Goal: Task Accomplishment & Management: Manage account settings

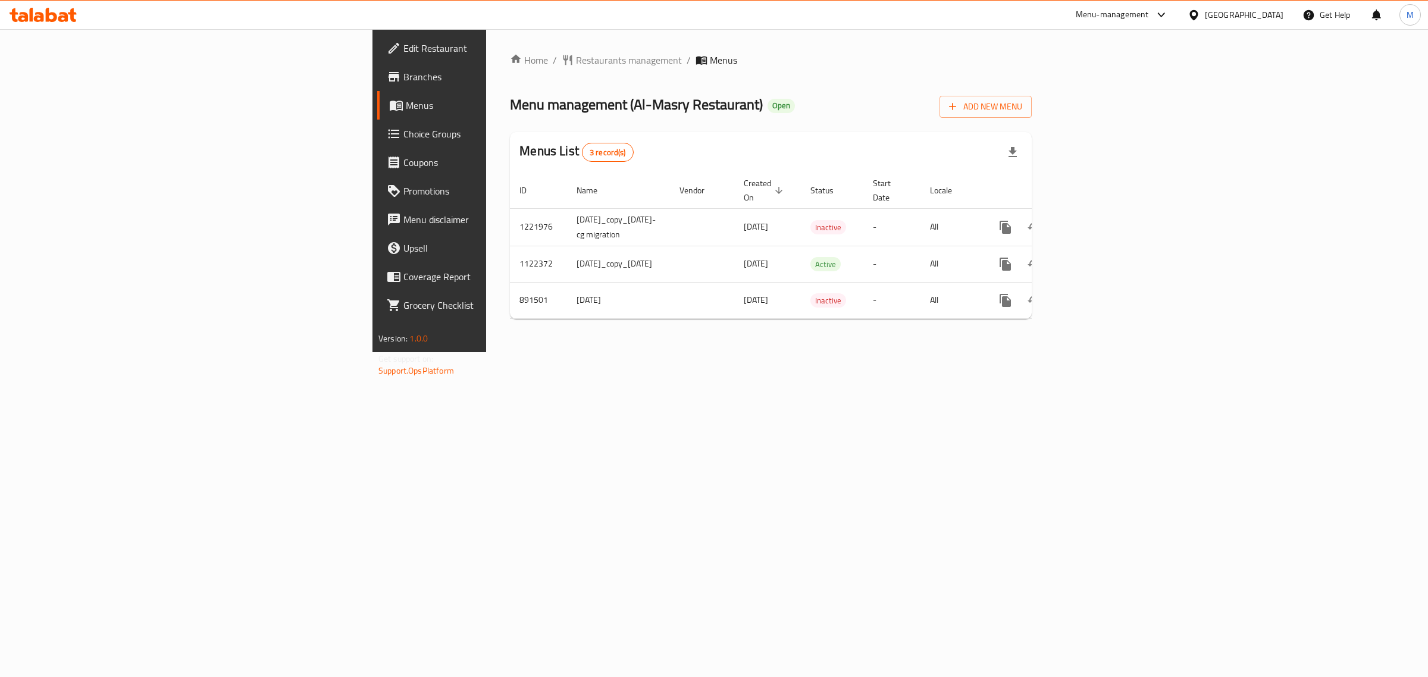
click at [617, 352] on div "Home / Restaurants management / Menus Menu management ( Al-Masry Restaurant ) O…" at bounding box center [770, 190] width 569 height 323
click at [567, 251] on td "[DATE]_copy_[DATE]" at bounding box center [618, 264] width 103 height 36
copy td "[DATE]_copy_[DATE]"
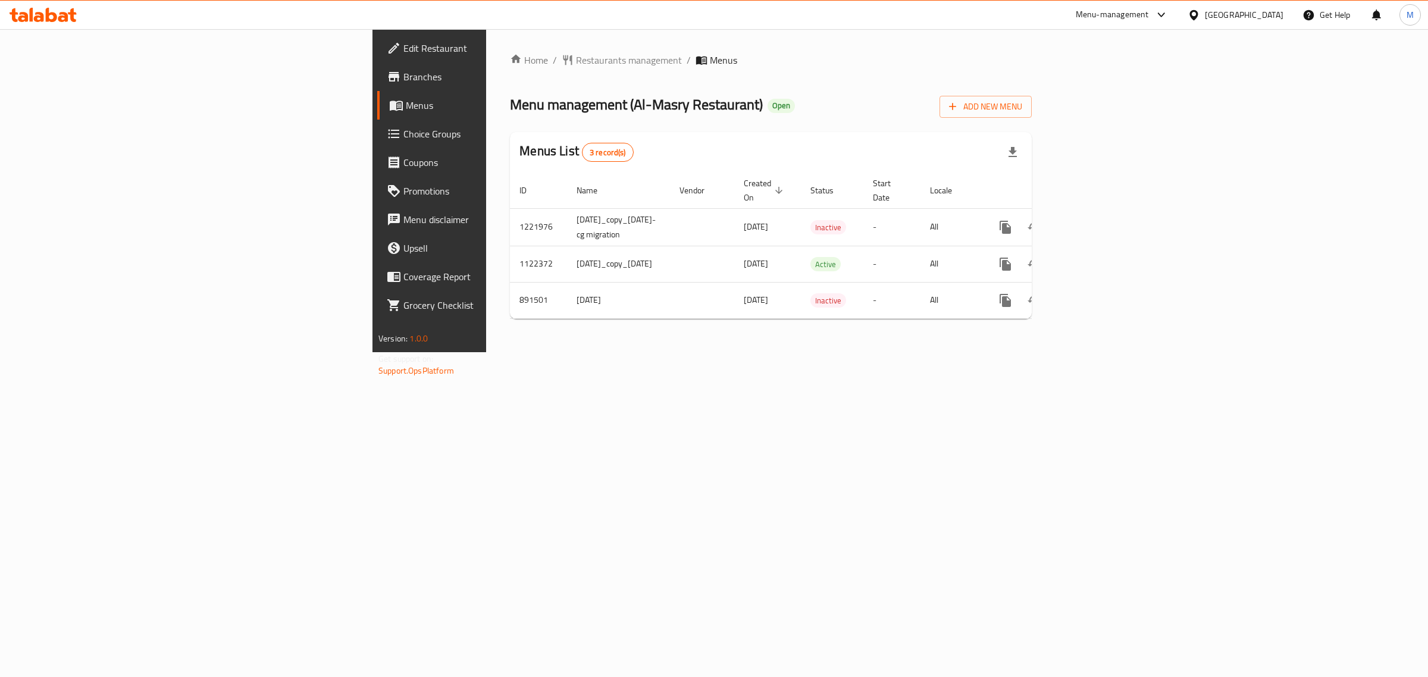
click at [957, 352] on div "Home / Restaurants management / Menus Menu management ( Al-Masry Restaurant ) O…" at bounding box center [770, 190] width 569 height 323
click at [539, 352] on div "Home / Restaurants management / Menus Menu management ( Al-Masry Restaurant ) O…" at bounding box center [770, 190] width 569 height 323
click at [567, 246] on td "[DATE]_copy_[DATE]" at bounding box center [618, 264] width 103 height 36
click at [567, 247] on td "[DATE]_copy_[DATE]" at bounding box center [618, 264] width 103 height 36
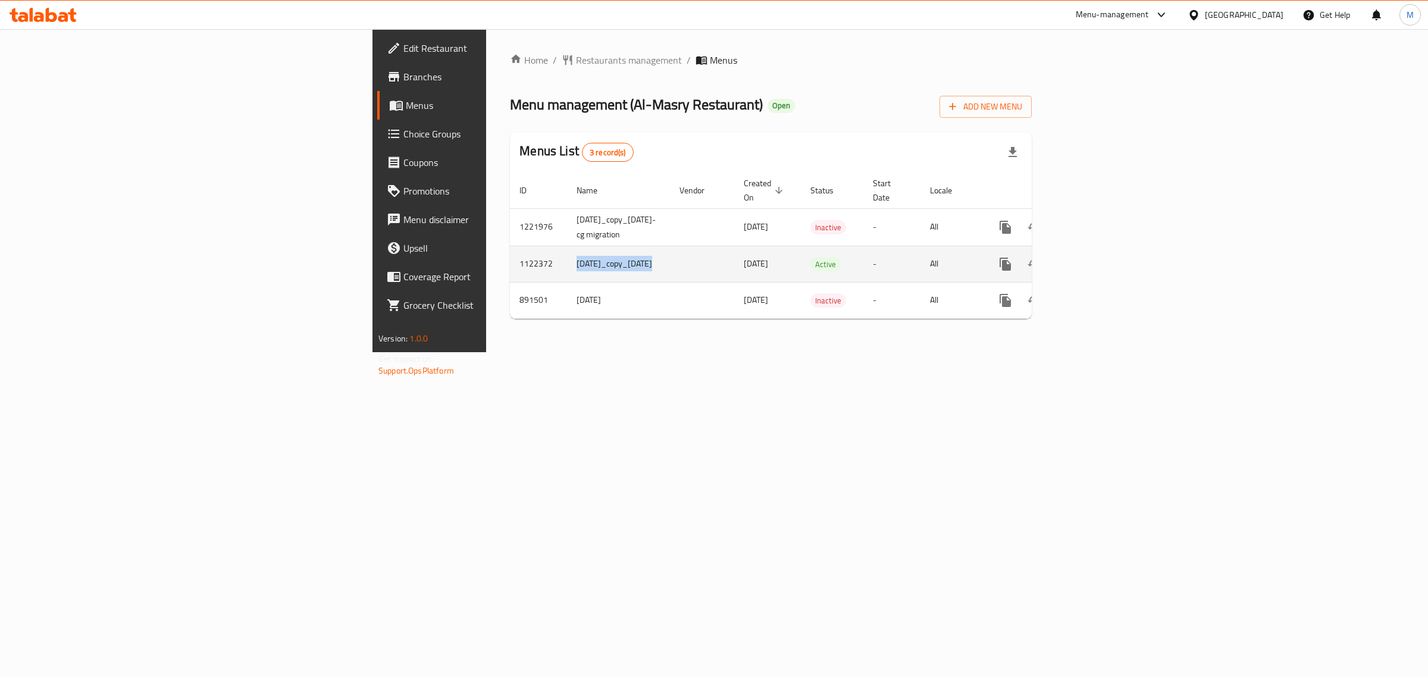
click at [567, 247] on td "[DATE]_copy_[DATE]" at bounding box center [618, 264] width 103 height 36
copy td "[DATE]_copy_[DATE]"
click at [510, 250] on td "1122372" at bounding box center [538, 264] width 57 height 36
copy td "1122372"
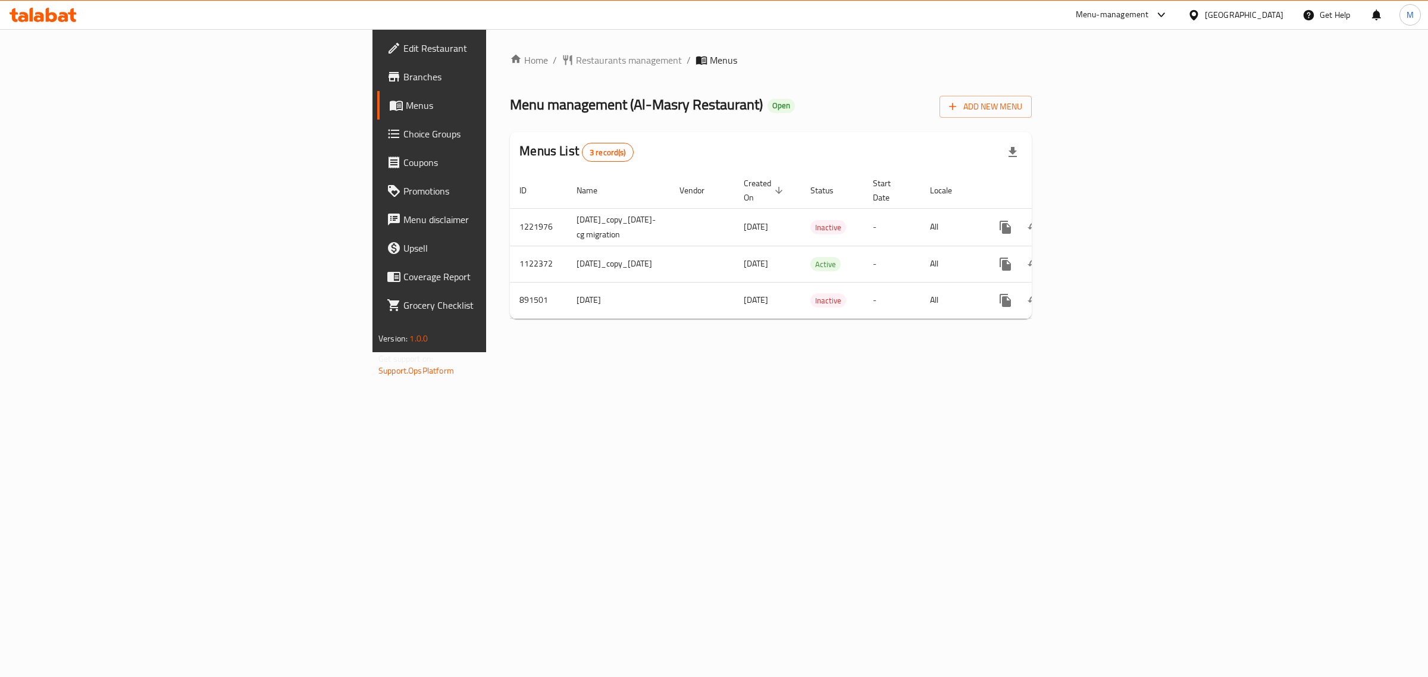
click at [958, 102] on div "Menu management ( Al-Masry Restaurant ) Open Add New Menu" at bounding box center [771, 104] width 522 height 27
click at [962, 105] on div "Menu management ( Al-Masry Restaurant ) Open Add New Menu" at bounding box center [771, 104] width 522 height 27
click at [1098, 257] on icon "enhanced table" at bounding box center [1091, 264] width 14 height 14
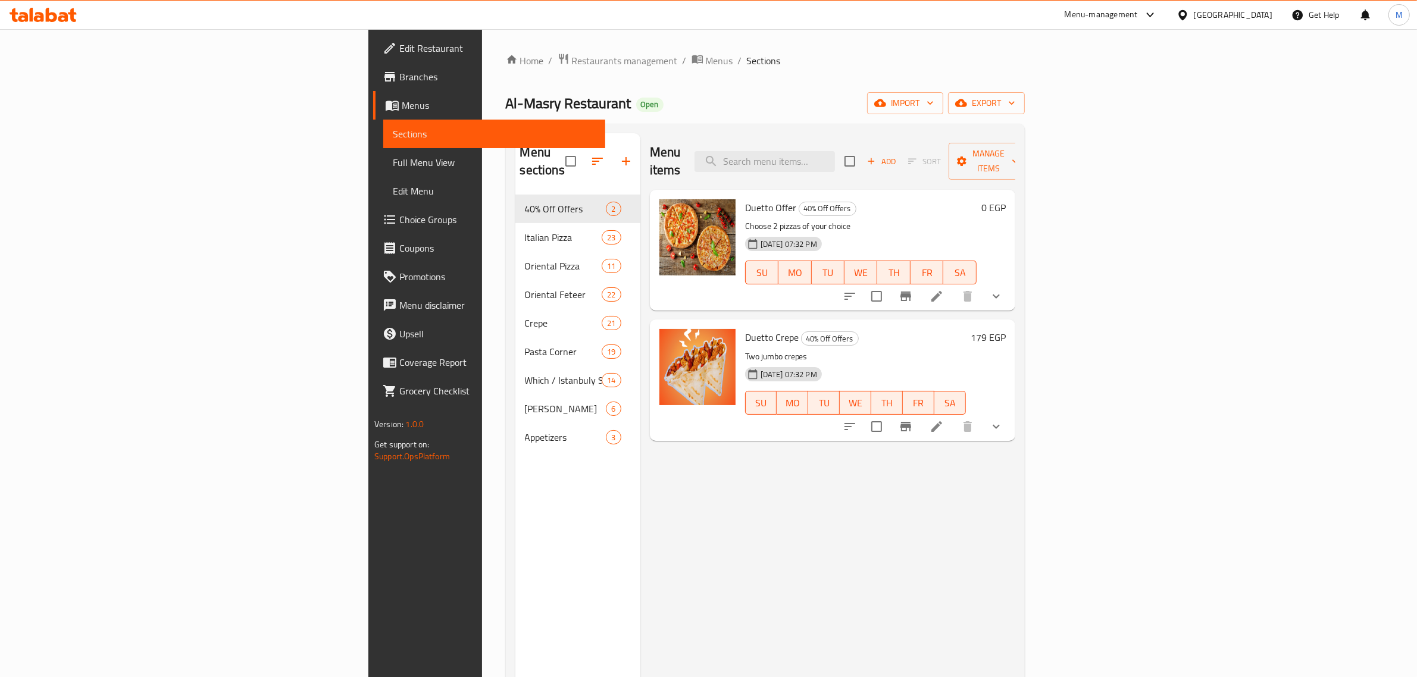
click at [571, 79] on div "Home / Restaurants management / Menus / Sections Al-Masry Restaurant Open impor…" at bounding box center [765, 436] width 519 height 767
click at [711, 92] on div "Al-Masry Restaurant Open import export" at bounding box center [765, 103] width 519 height 22
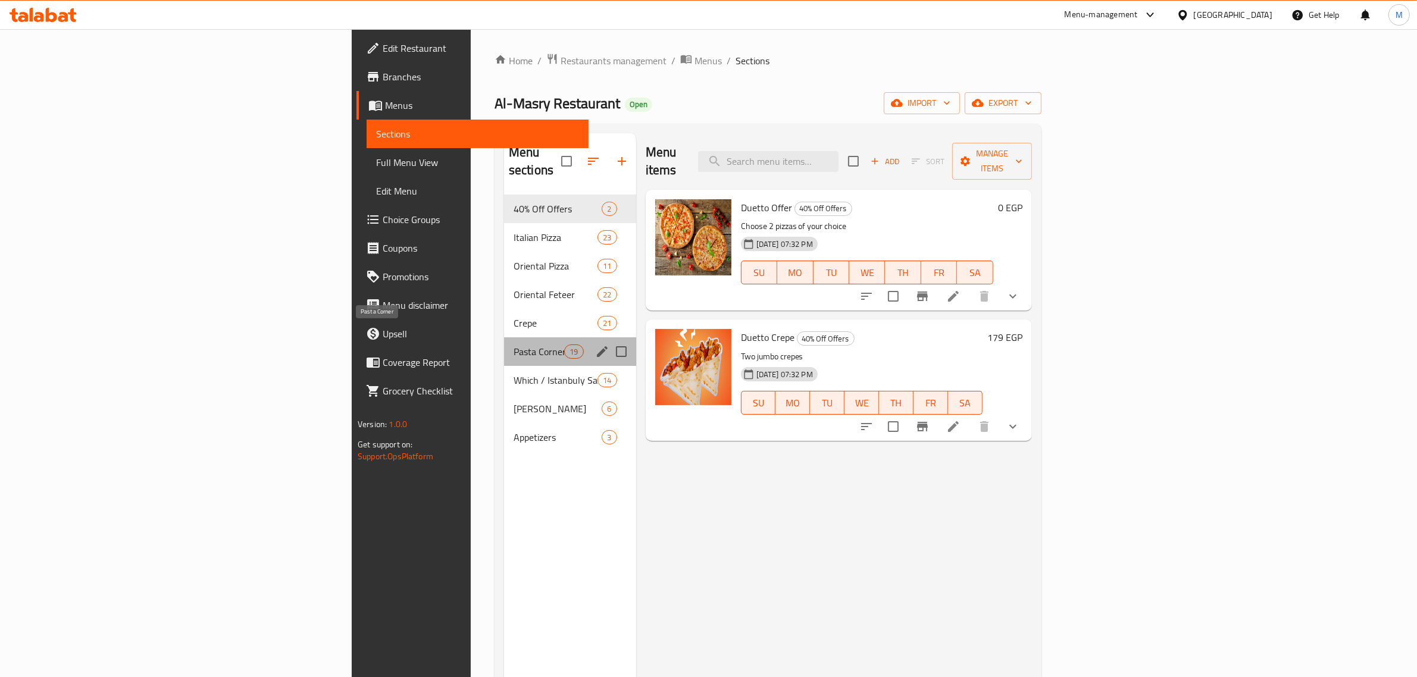
click at [513, 344] on span "Pasta Corner" at bounding box center [538, 351] width 51 height 14
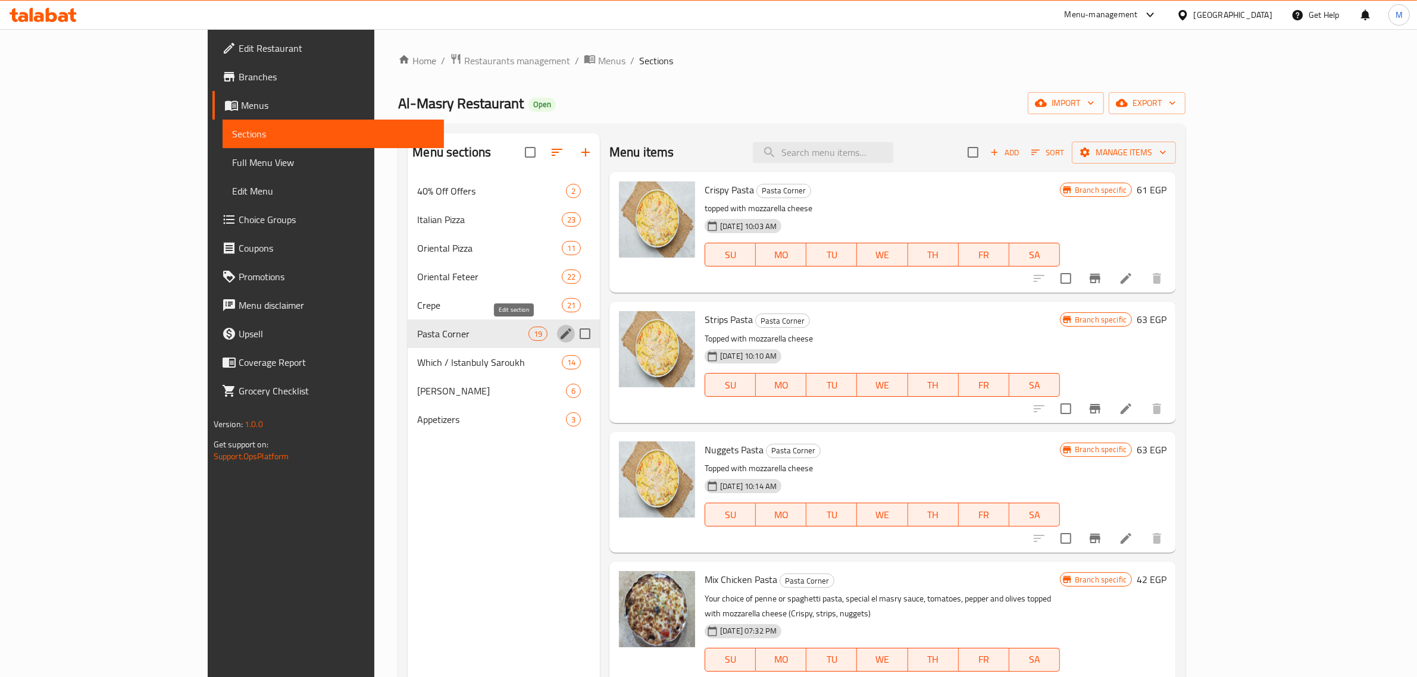
click at [559, 334] on icon "edit" at bounding box center [566, 334] width 14 height 14
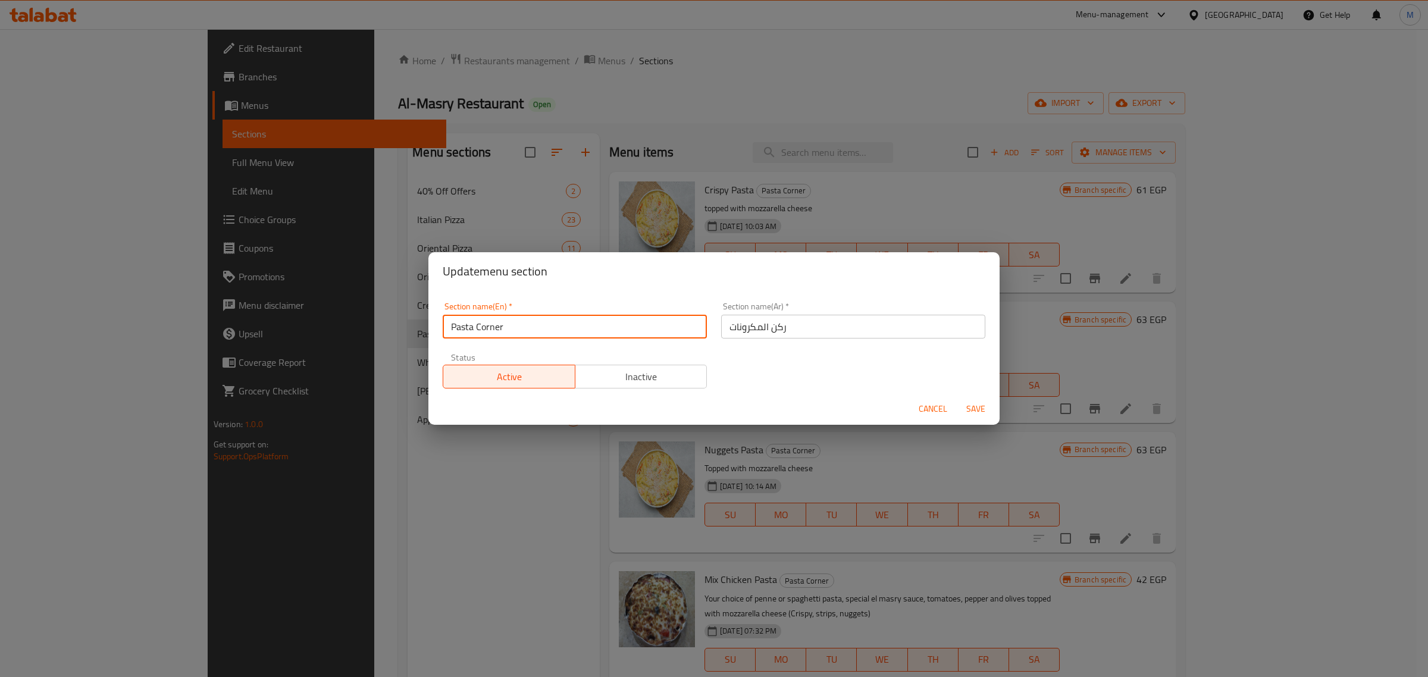
drag, startPoint x: 478, startPoint y: 325, endPoint x: 509, endPoint y: 324, distance: 31.0
click at [509, 324] on input "Pasta Corner" at bounding box center [575, 327] width 264 height 24
type input "Pastas"
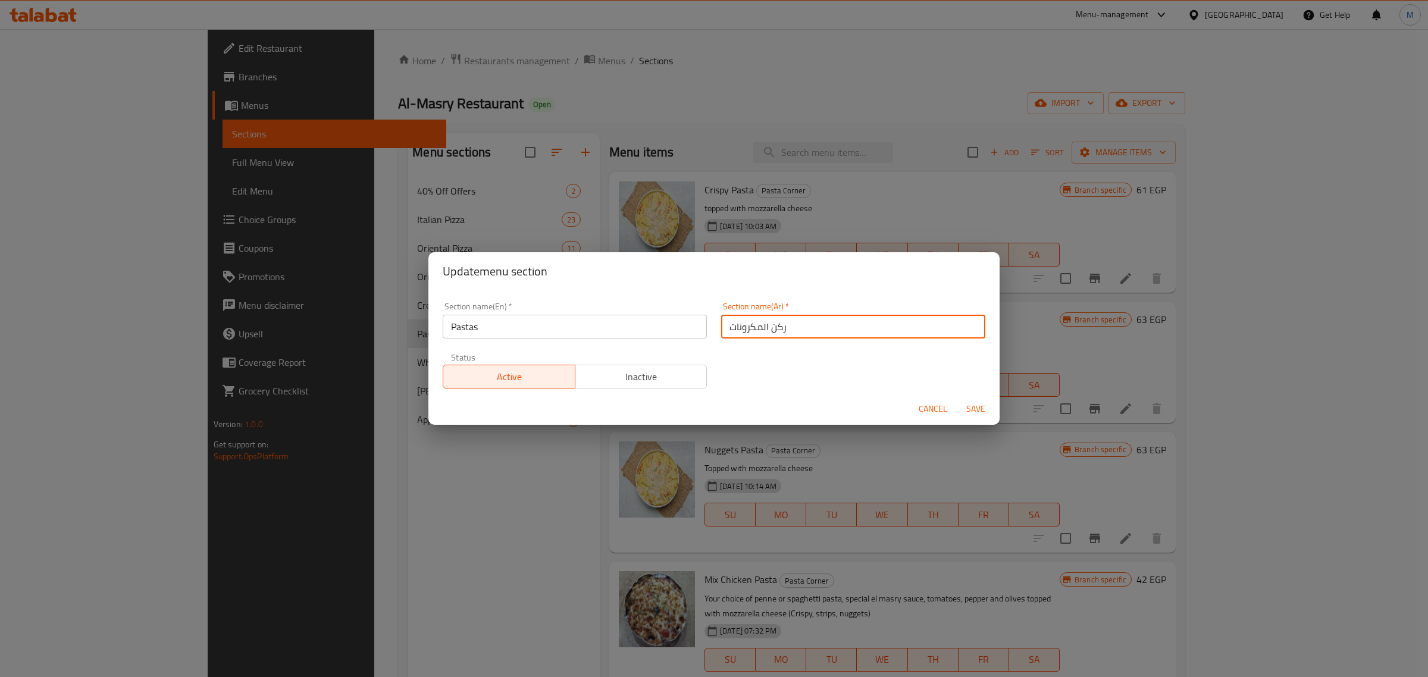
drag, startPoint x: 765, startPoint y: 322, endPoint x: 786, endPoint y: 325, distance: 21.0
click at [786, 325] on input "ركن المكرونات" at bounding box center [853, 327] width 264 height 24
type input "المكرونات"
click at [985, 408] on span "Save" at bounding box center [975, 409] width 29 height 15
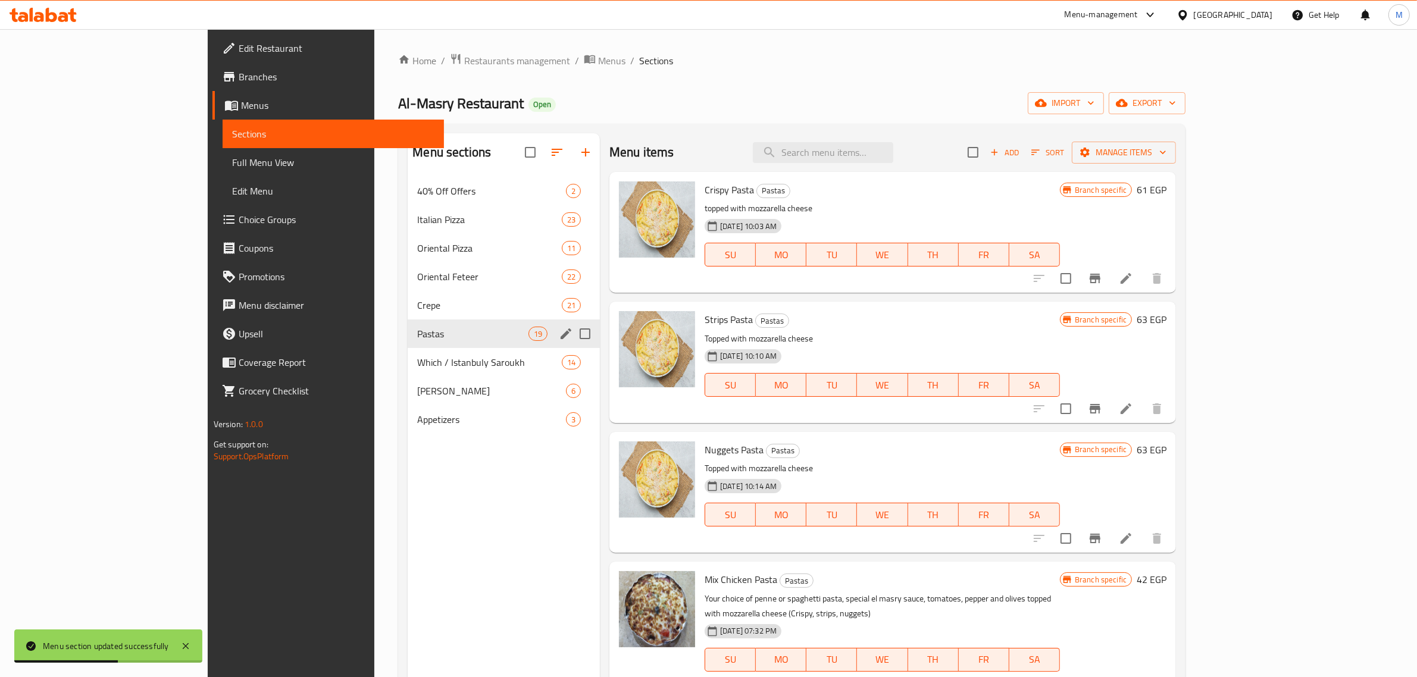
click at [572, 338] on input "Menu sections" at bounding box center [584, 333] width 25 height 25
click at [559, 334] on icon "edit" at bounding box center [566, 334] width 14 height 14
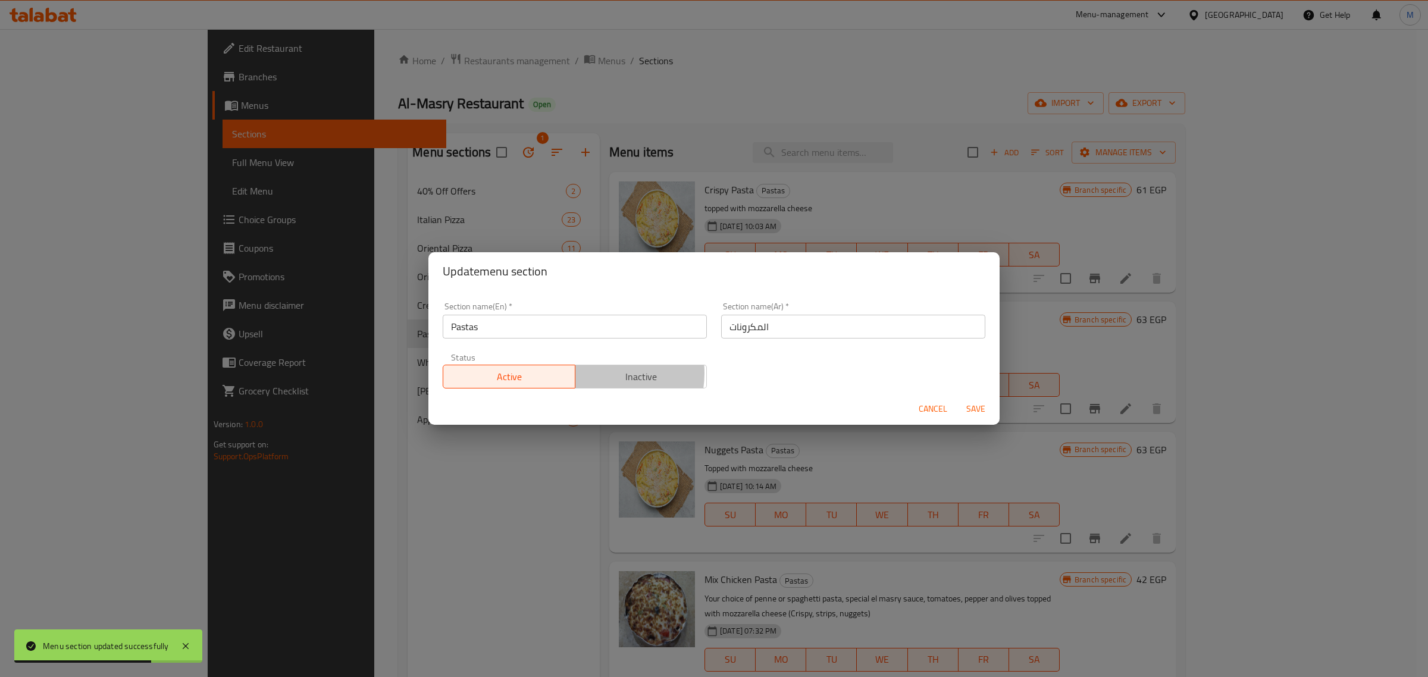
click at [599, 374] on span "Inactive" at bounding box center [641, 376] width 123 height 17
click at [983, 410] on span "Save" at bounding box center [975, 409] width 29 height 15
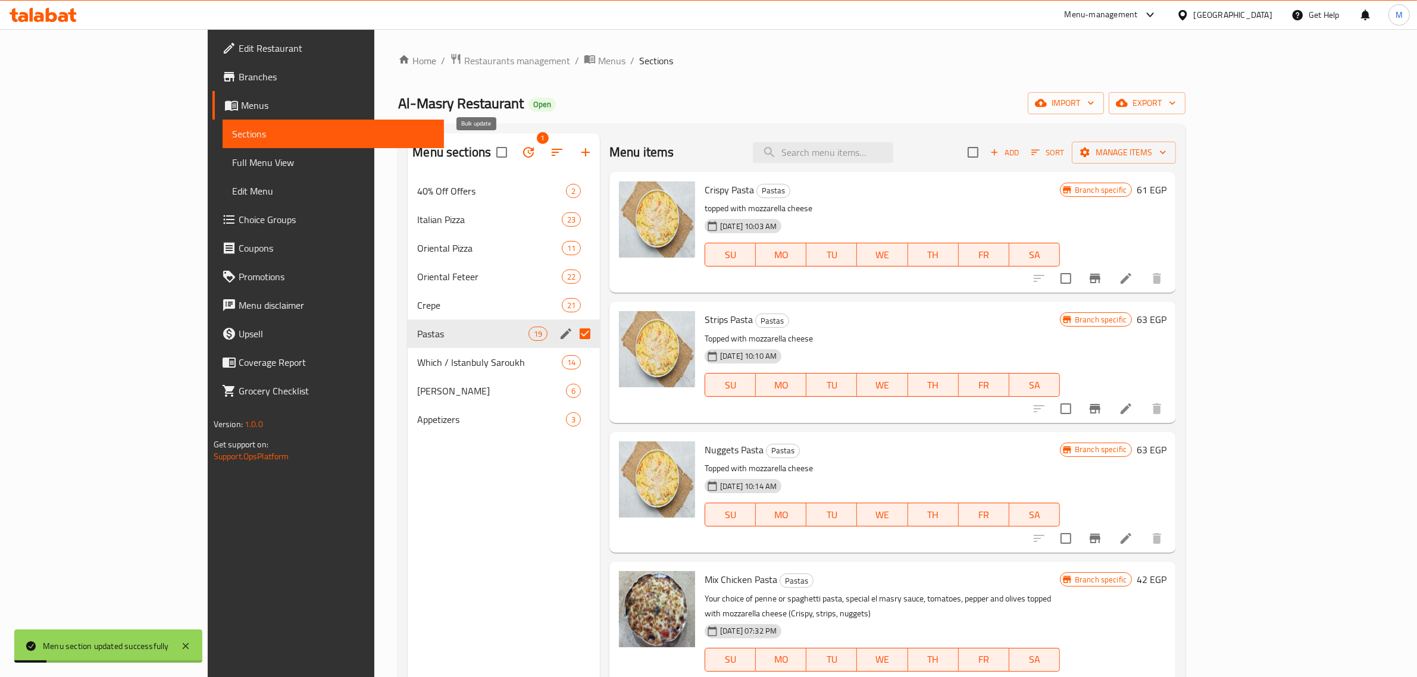
click at [514, 161] on button "button" at bounding box center [528, 152] width 29 height 29
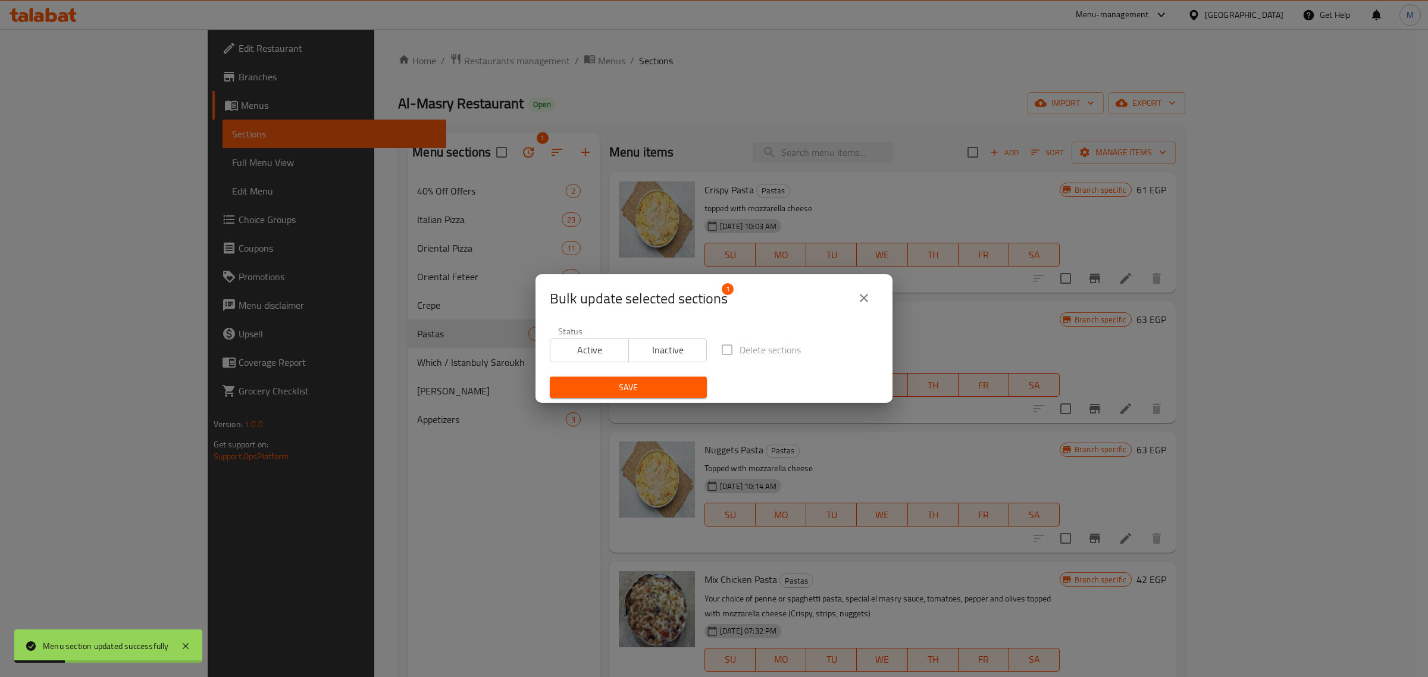
click at [619, 381] on span "Save" at bounding box center [628, 387] width 138 height 15
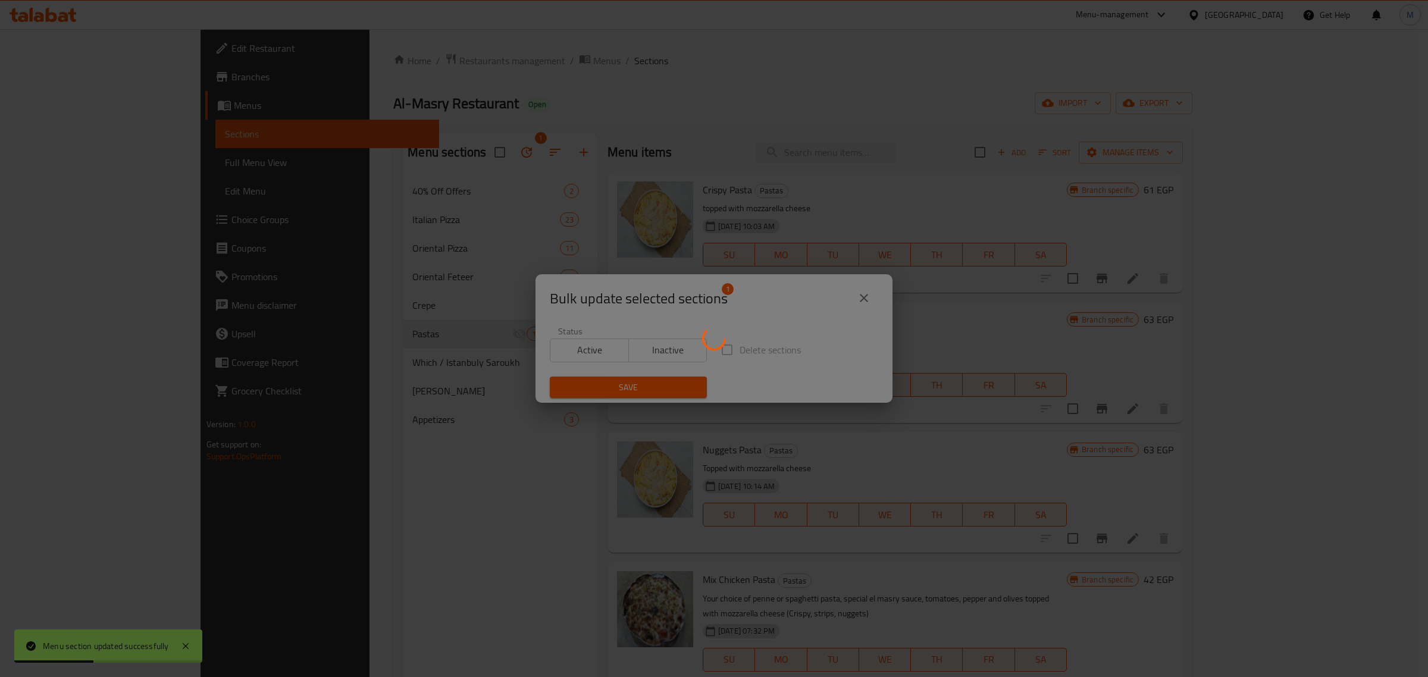
checkbox input "false"
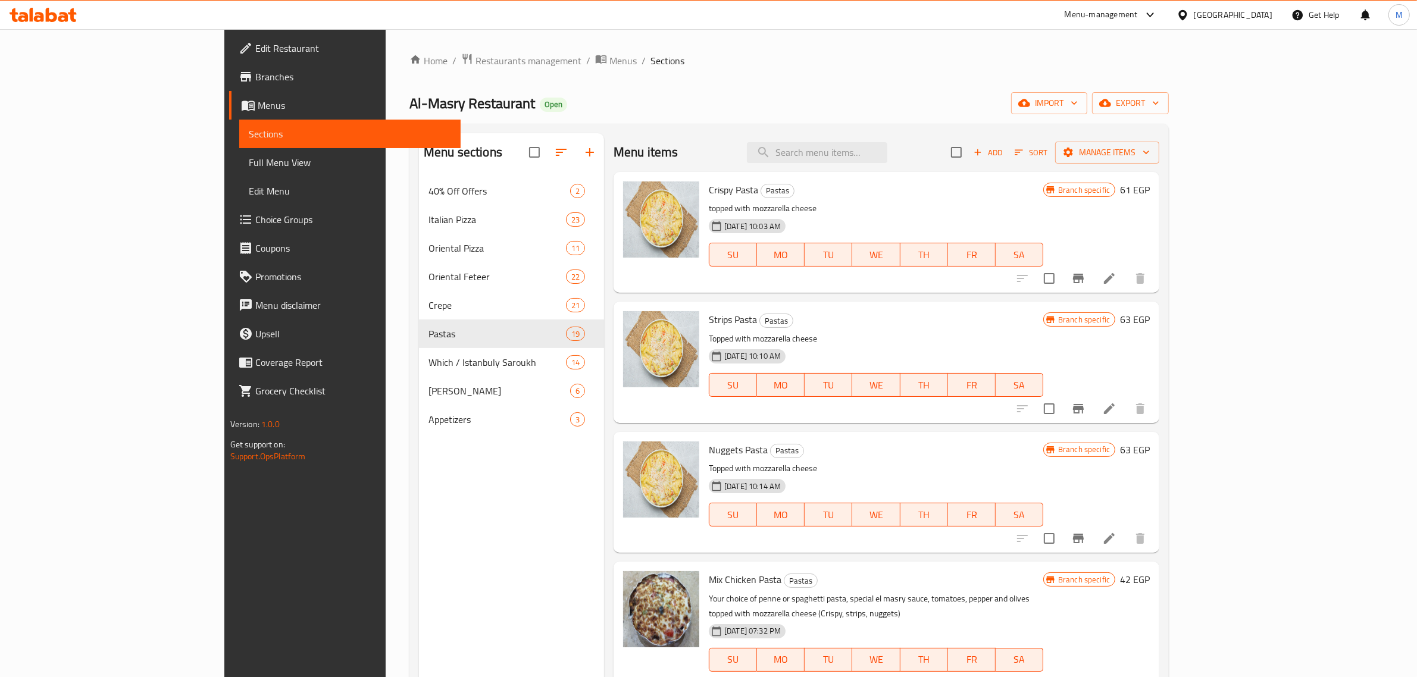
click at [1126, 278] on li at bounding box center [1108, 278] width 33 height 21
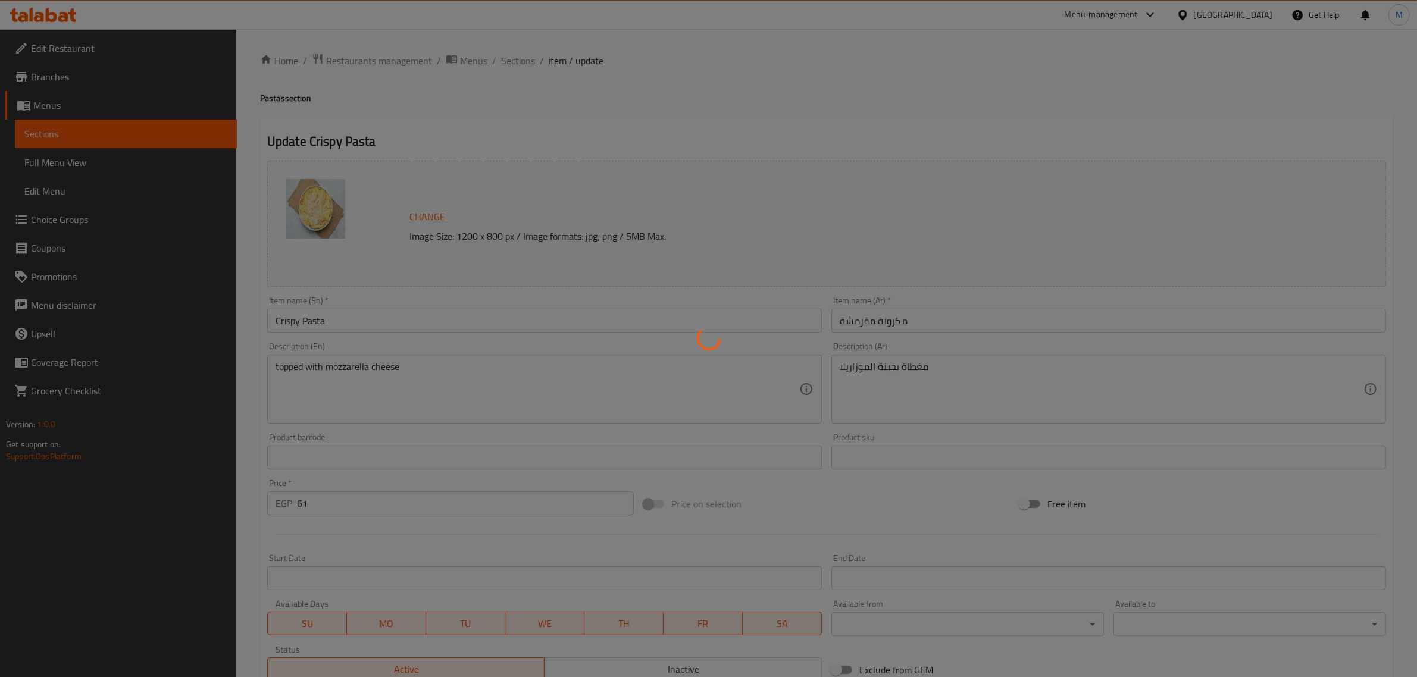
click at [958, 317] on div at bounding box center [708, 338] width 1417 height 677
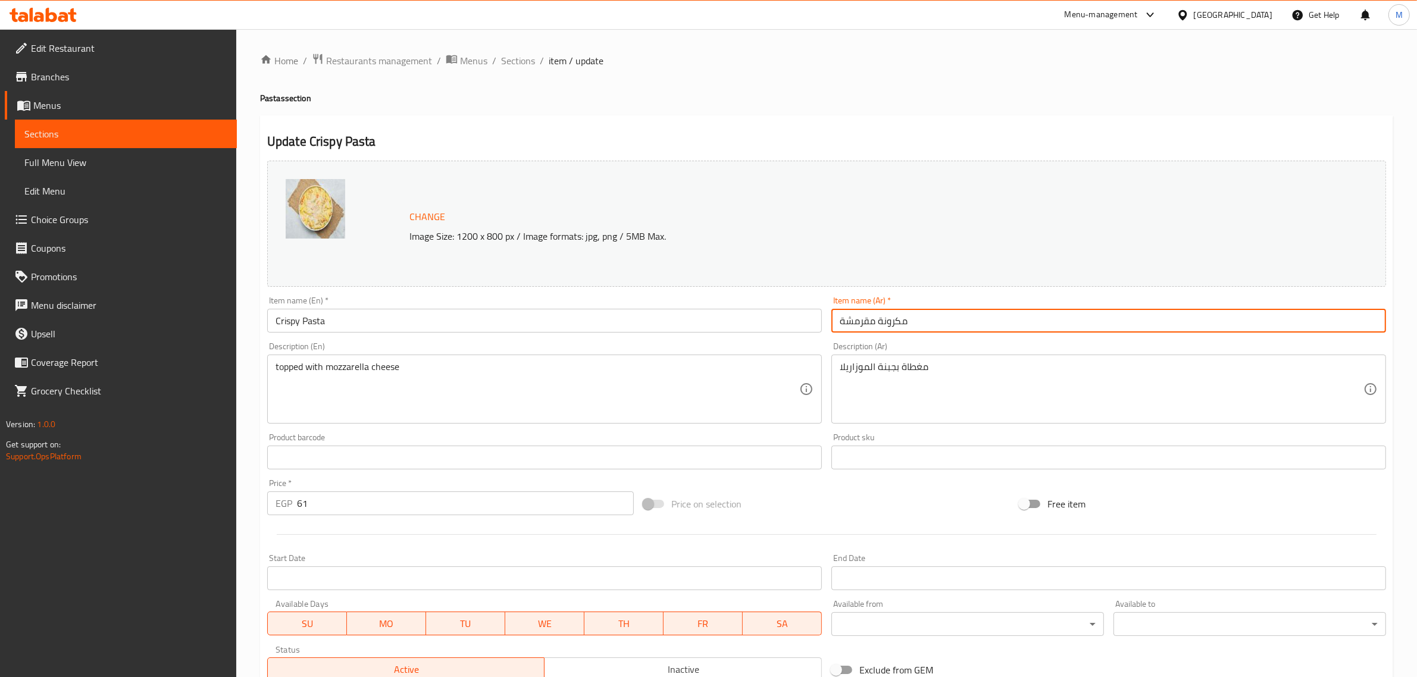
click at [958, 320] on input "مكرونة مقرمشة" at bounding box center [1108, 321] width 554 height 24
type input "مكرونة كرسبي"
click at [775, 518] on div "Price on selection" at bounding box center [826, 504] width 376 height 32
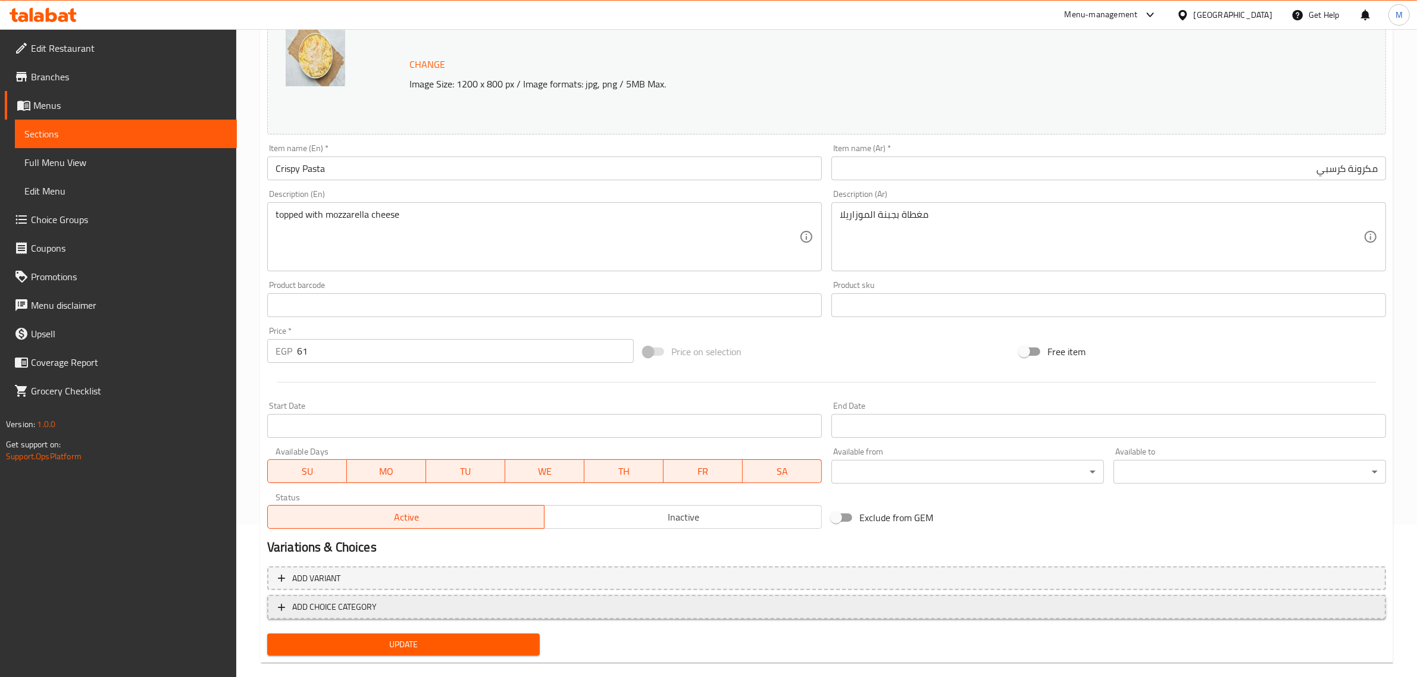
scroll to position [170, 0]
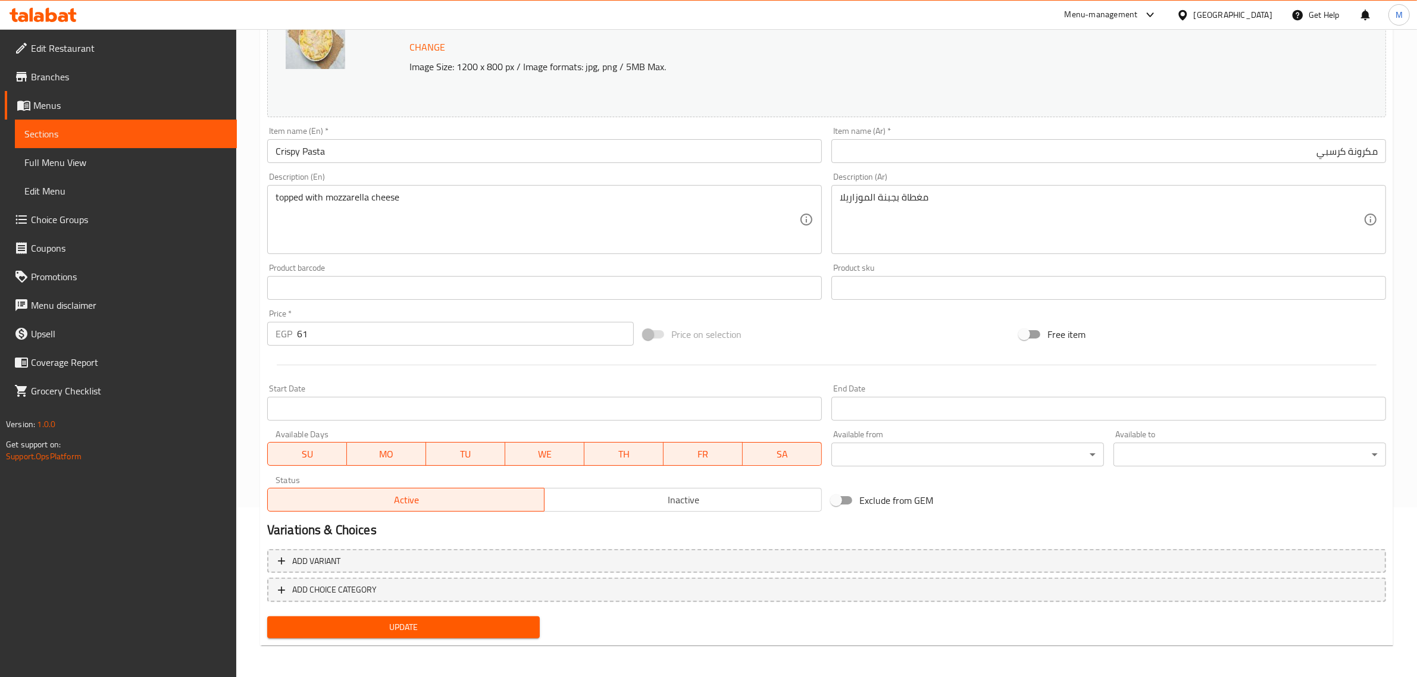
click at [436, 628] on span "Update" at bounding box center [403, 627] width 253 height 15
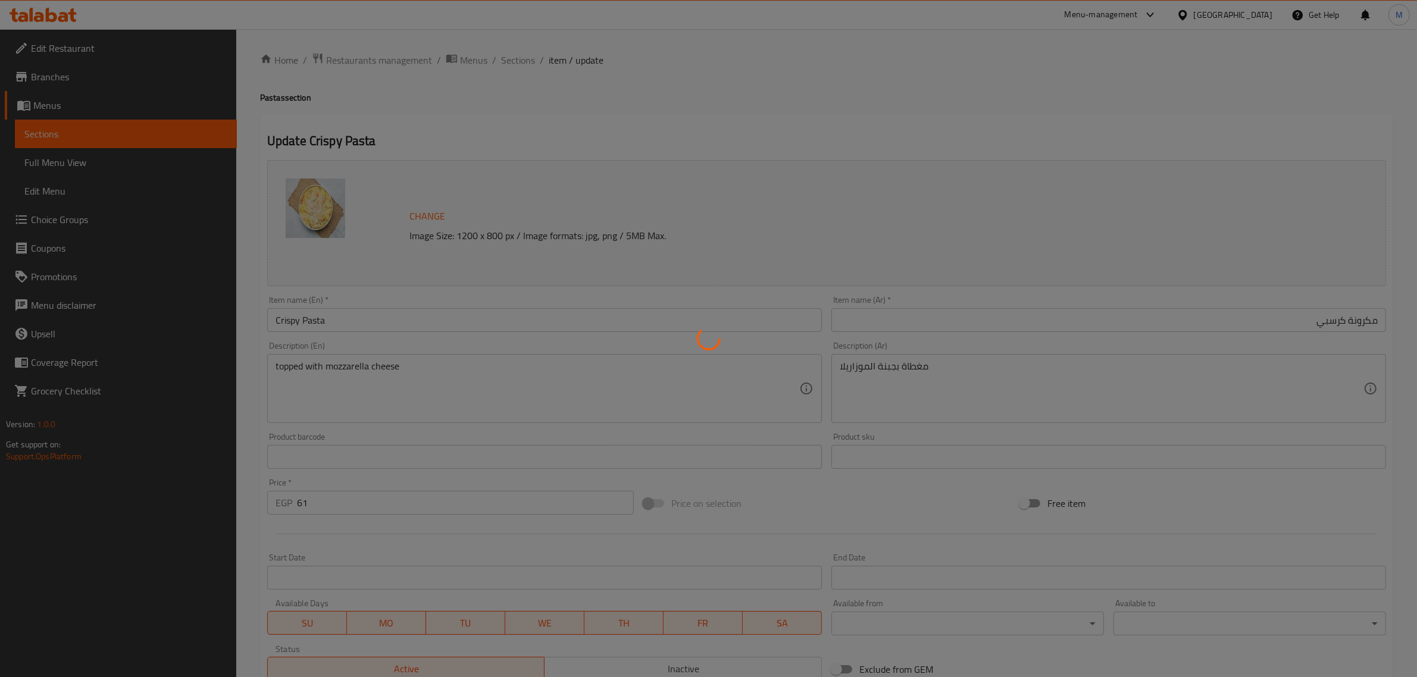
scroll to position [0, 0]
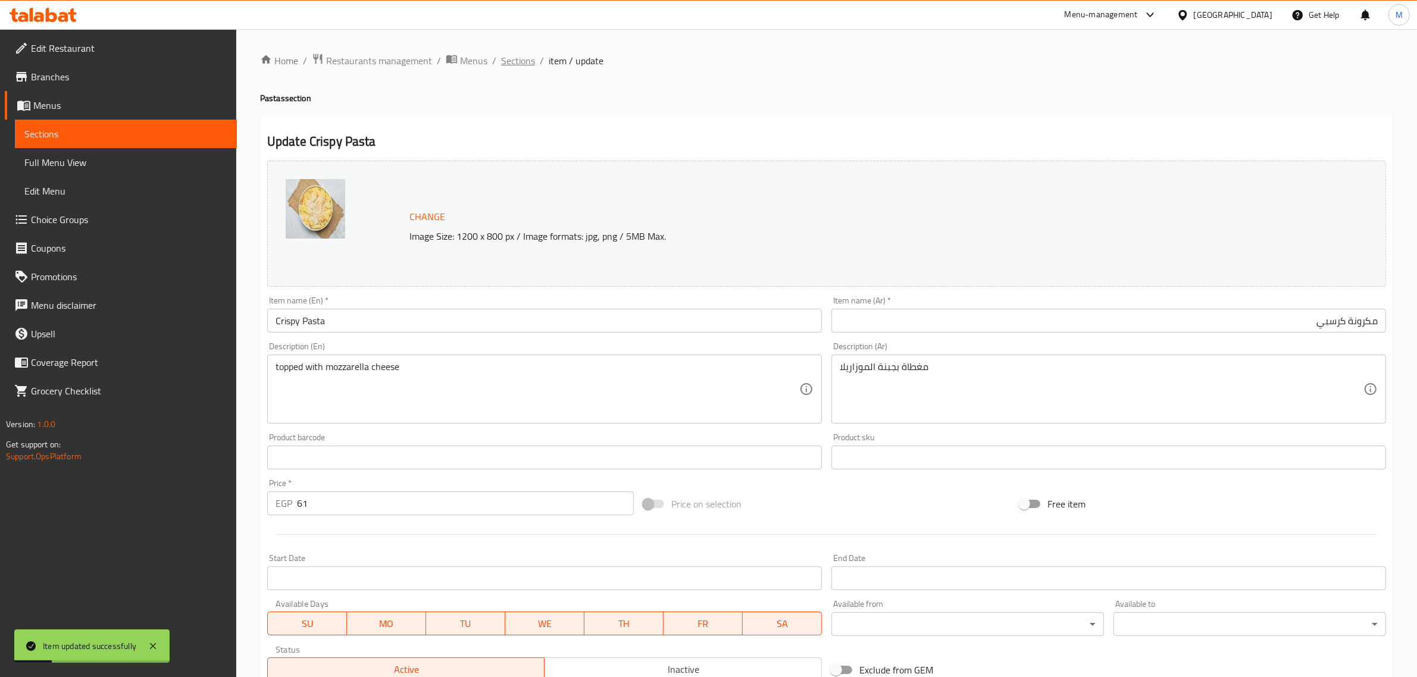
click at [530, 64] on span "Sections" at bounding box center [518, 61] width 34 height 14
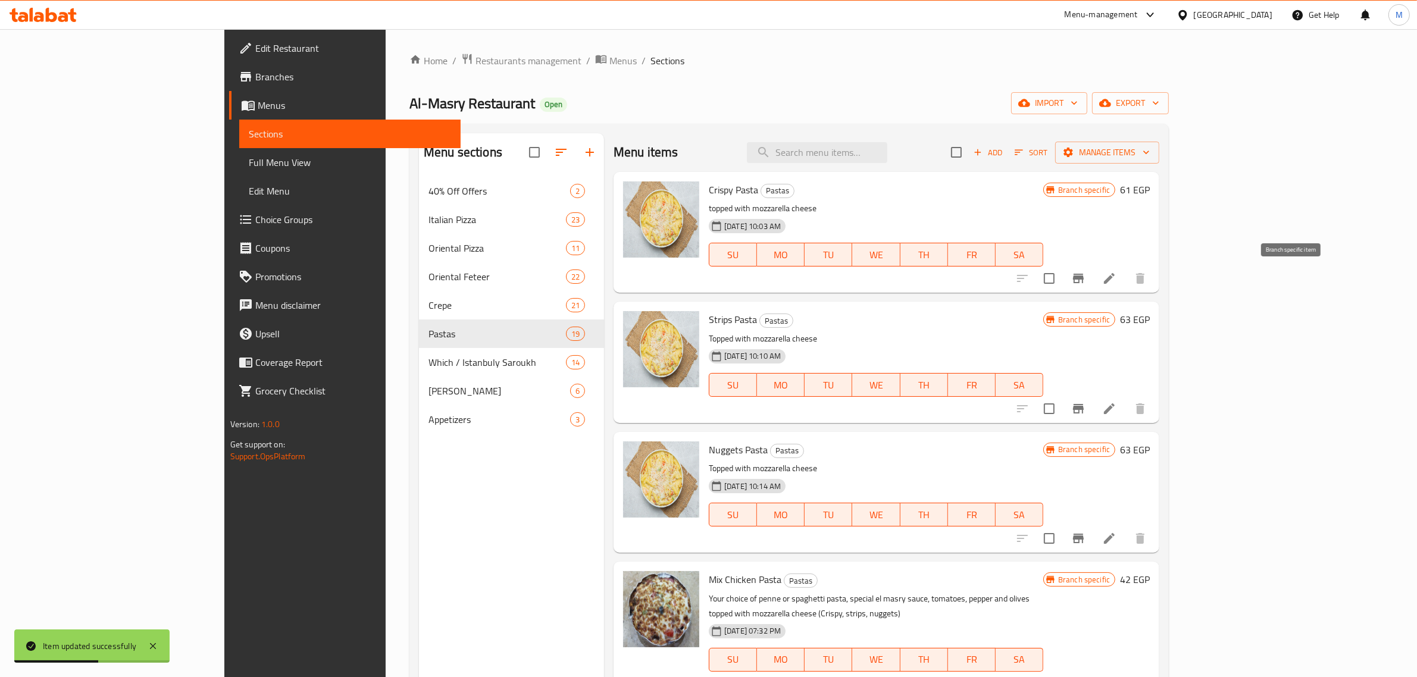
click at [1085, 272] on icon "Branch-specific-item" at bounding box center [1078, 278] width 14 height 14
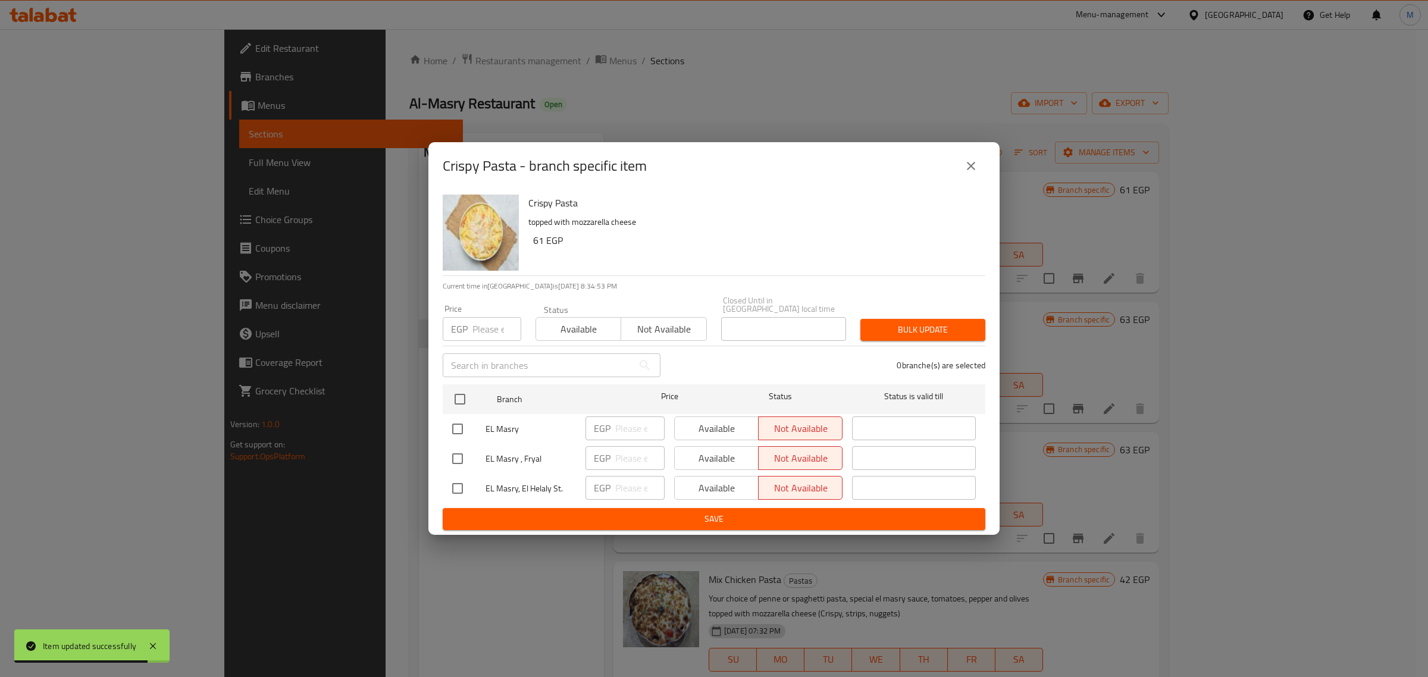
click at [453, 426] on input "checkbox" at bounding box center [457, 428] width 25 height 25
checkbox input "true"
click at [626, 426] on input "number" at bounding box center [639, 428] width 49 height 24
type input "66"
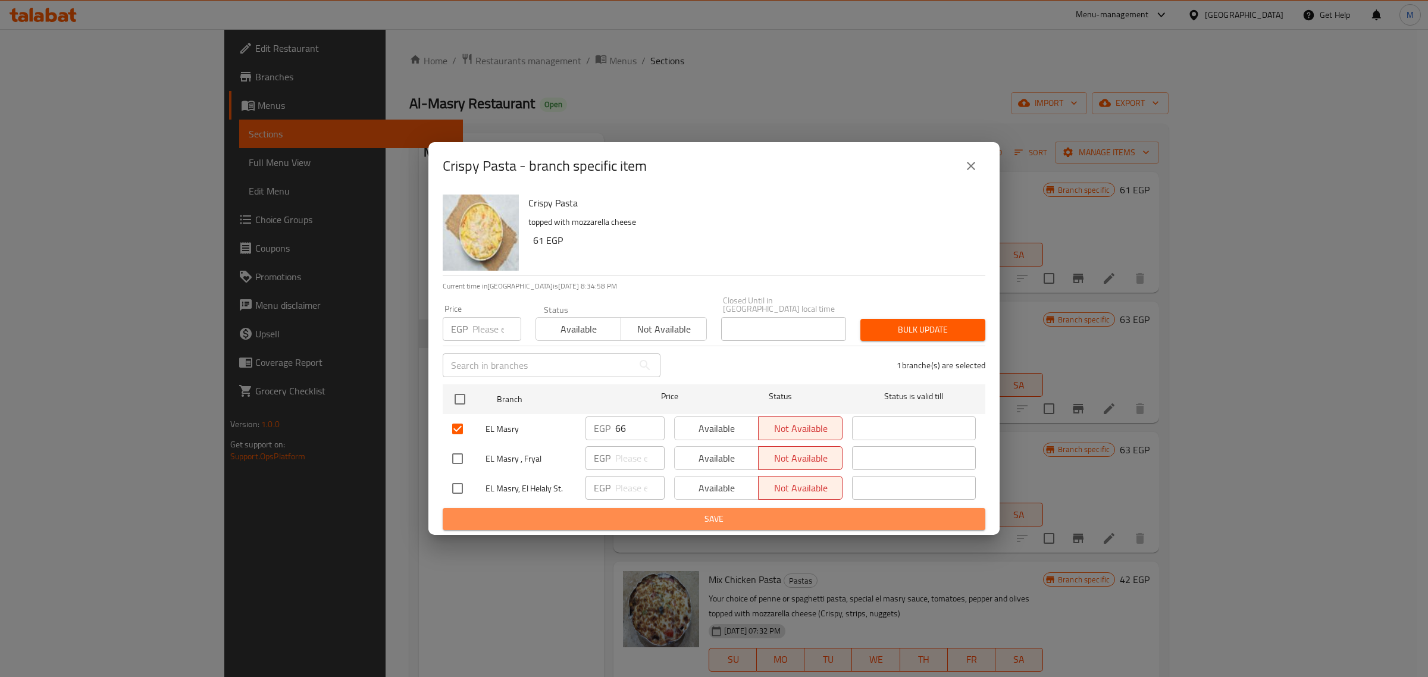
click at [678, 513] on span "Save" at bounding box center [714, 519] width 524 height 15
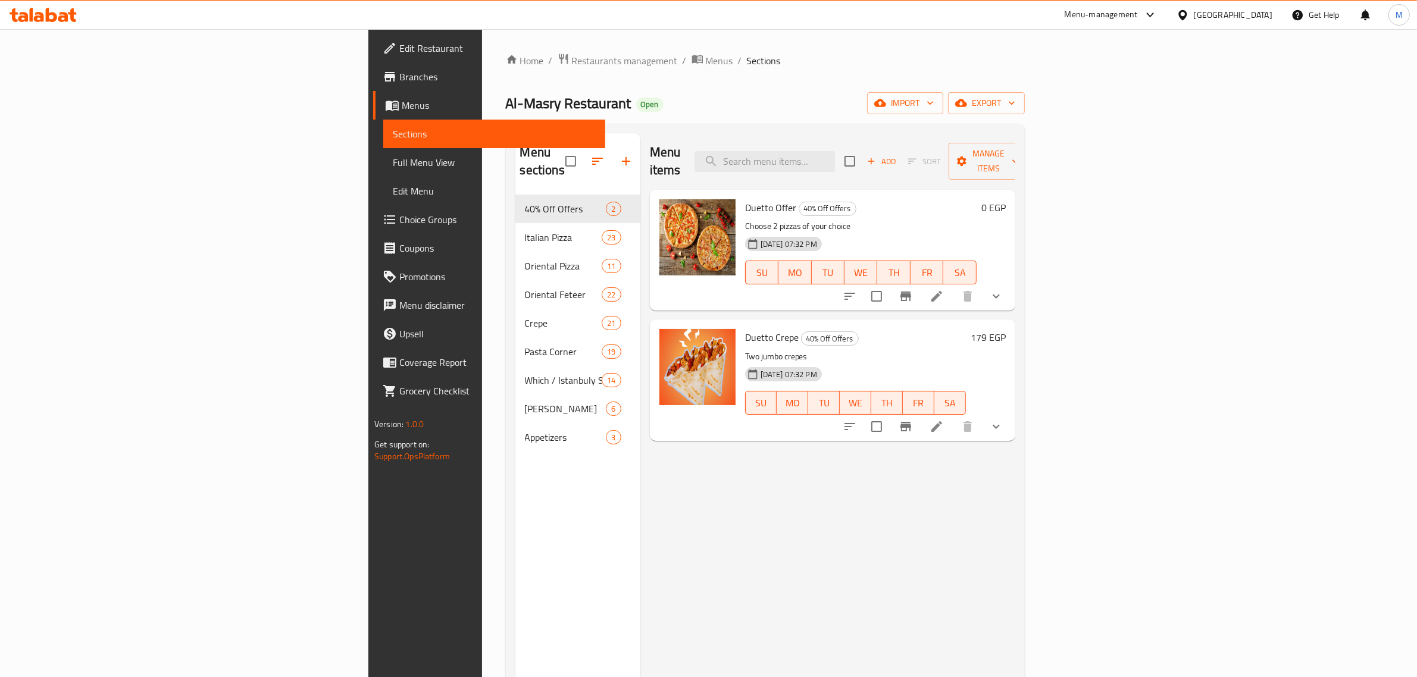
click at [1015, 464] on div "Menu items Add Sort Manage items Duetto Offer 40% Off Offers Choose 2 pizzas of…" at bounding box center [827, 471] width 375 height 677
click at [393, 165] on span "Full Menu View" at bounding box center [494, 162] width 203 height 14
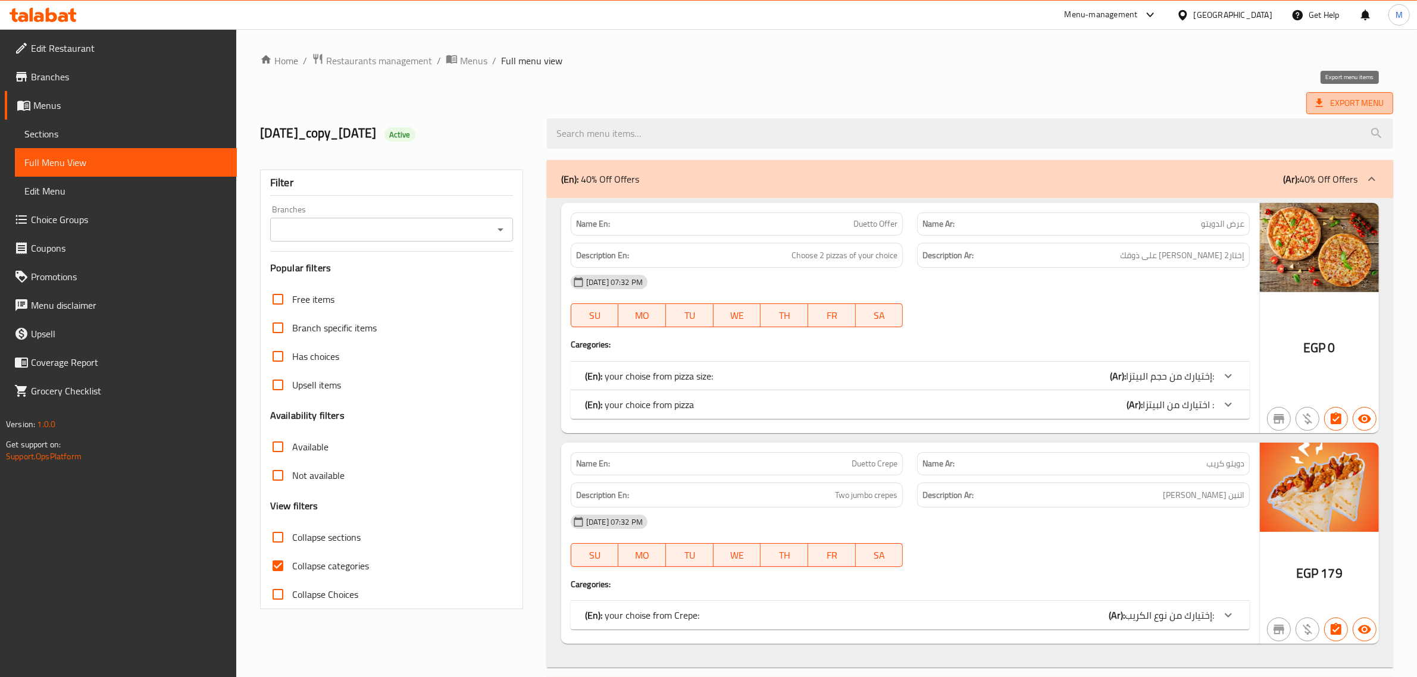
click at [1342, 100] on span "Export Menu" at bounding box center [1349, 103] width 68 height 15
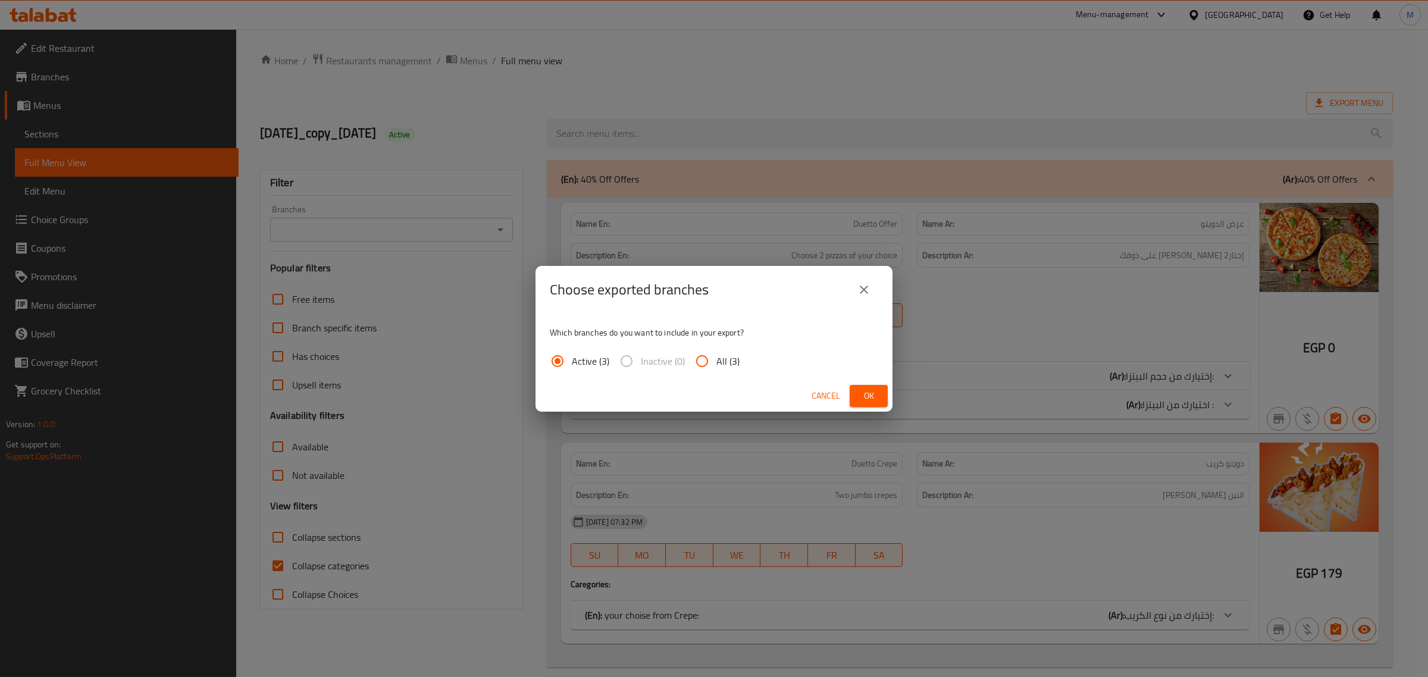
click at [869, 391] on span "Ok" at bounding box center [868, 395] width 19 height 15
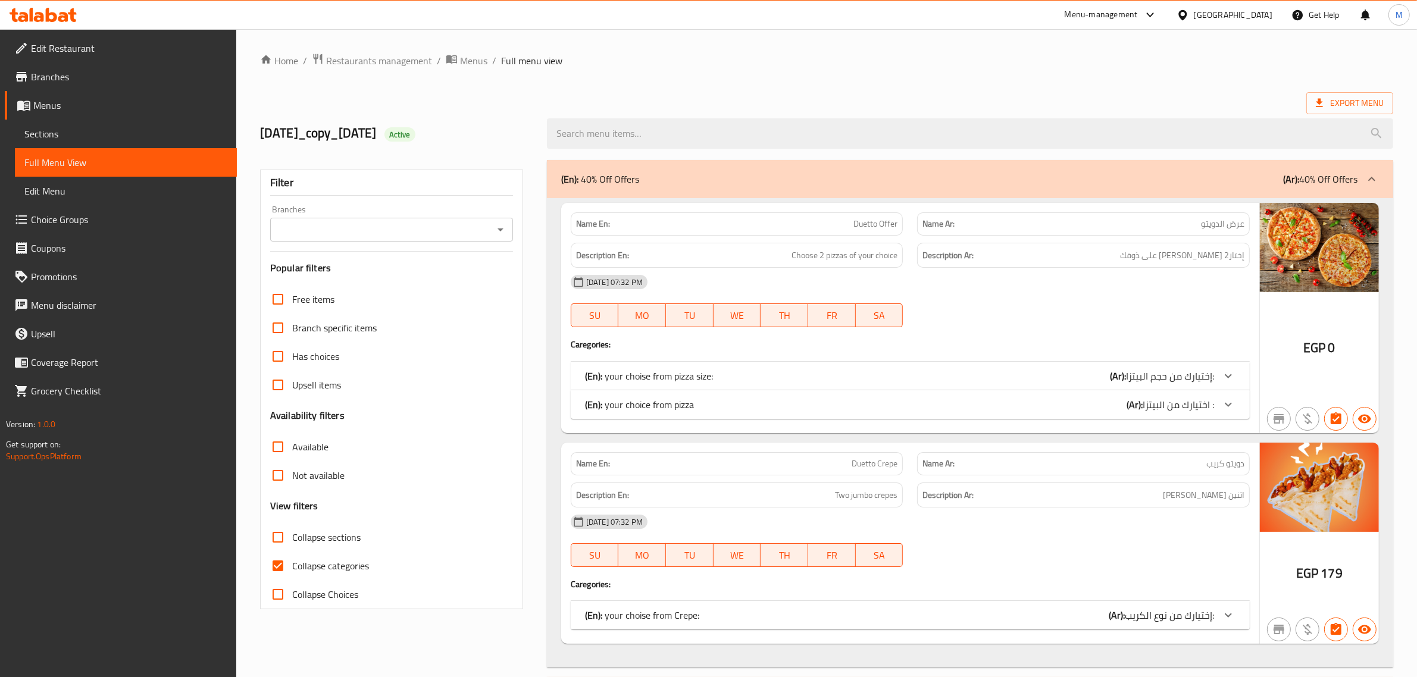
click at [502, 227] on icon "Open" at bounding box center [500, 229] width 14 height 14
click at [428, 286] on li "EL Masry" at bounding box center [391, 281] width 243 height 21
type input "EL Masry"
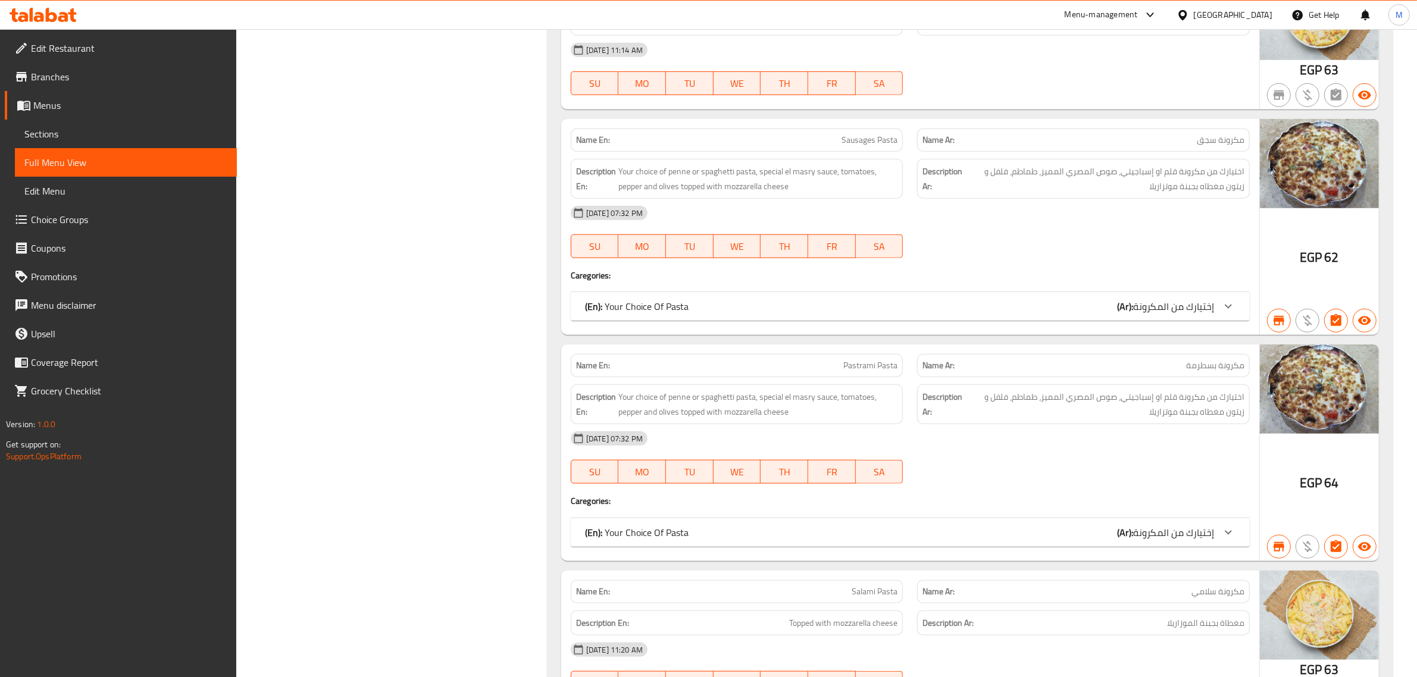
scroll to position [18309, 0]
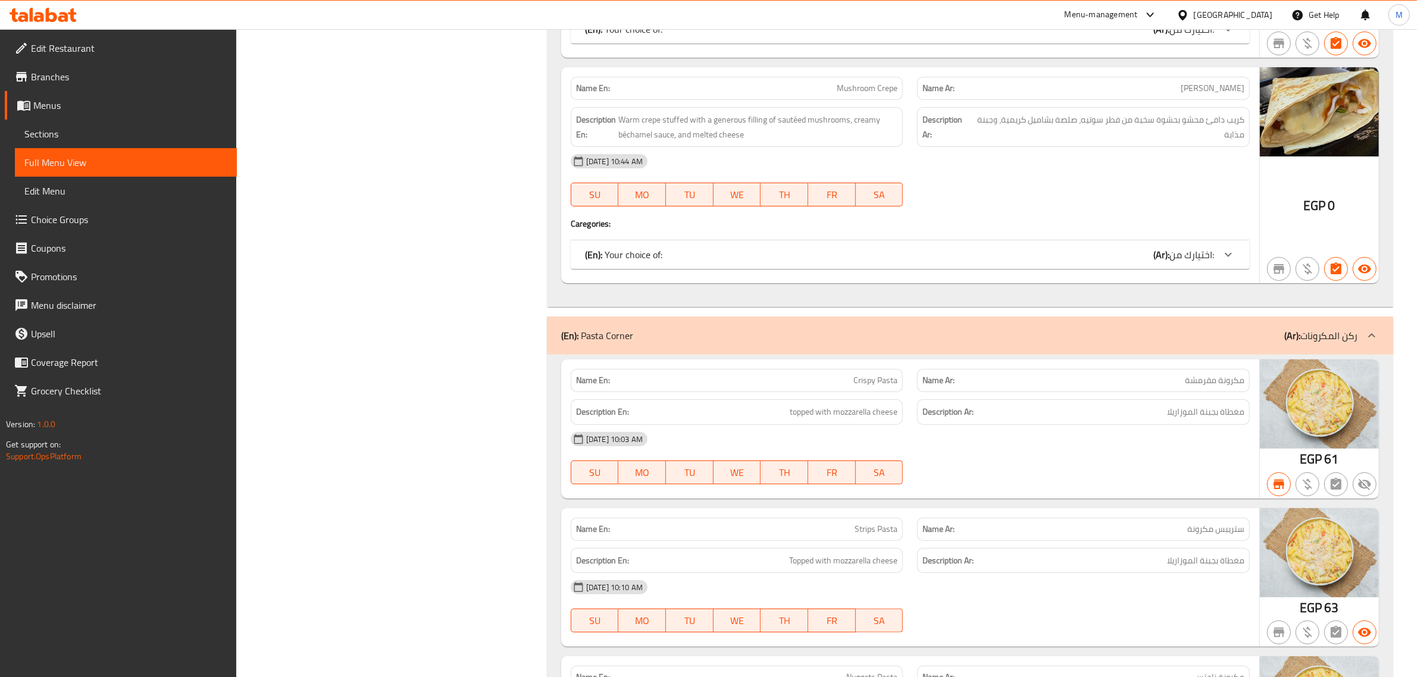
scroll to position [16970, 0]
